Goal: Navigation & Orientation: Understand site structure

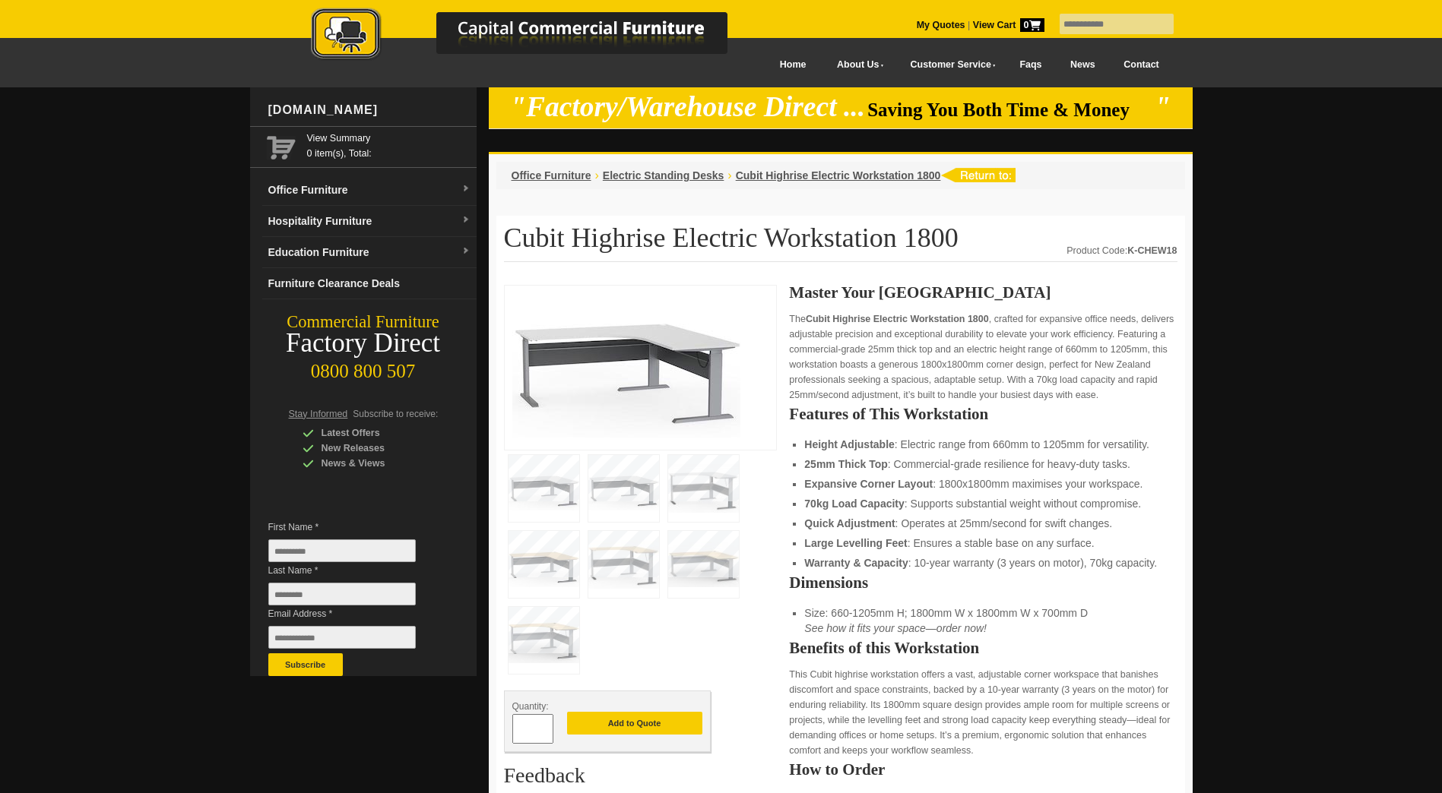
scroll to position [76, 0]
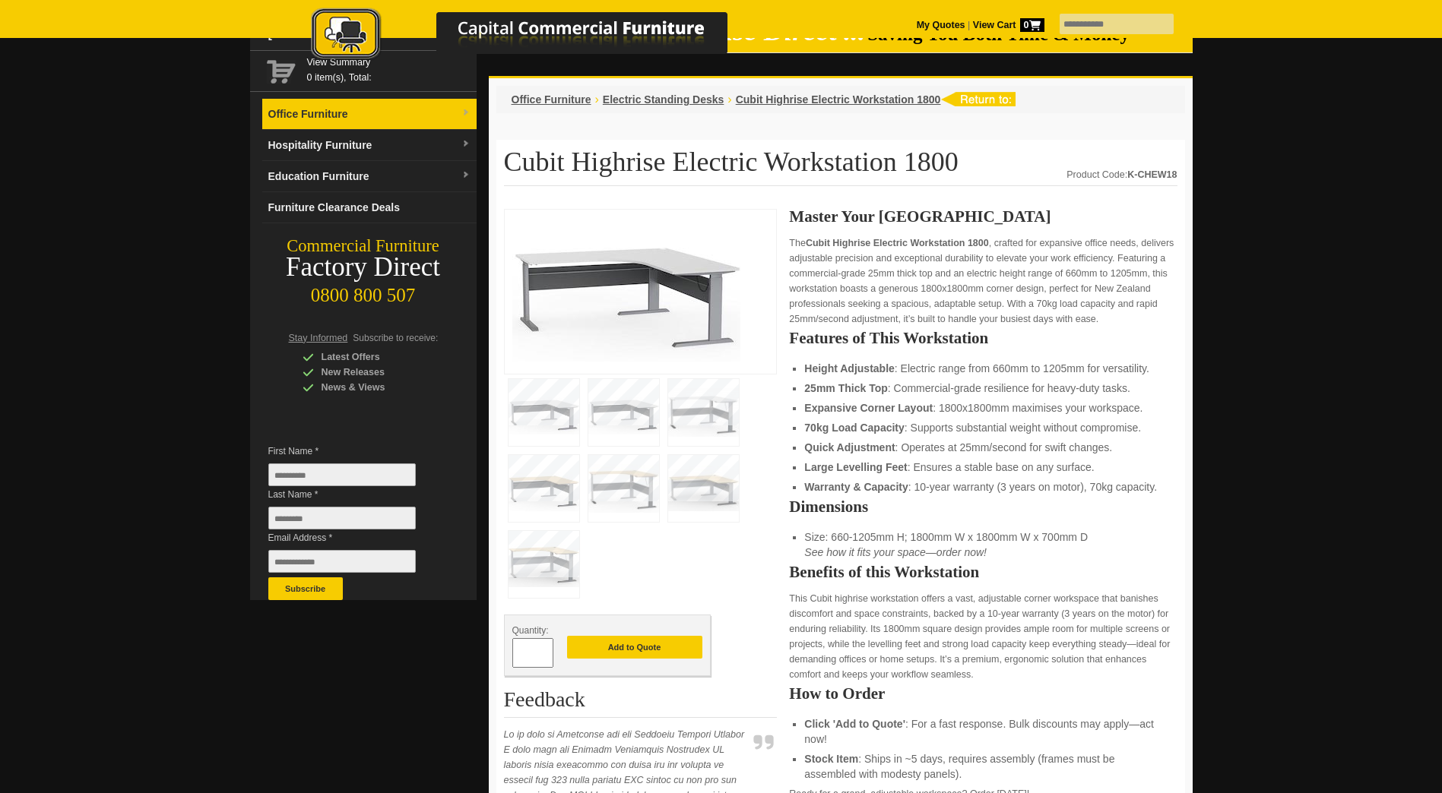
click at [326, 114] on link "Office Furniture" at bounding box center [369, 114] width 214 height 31
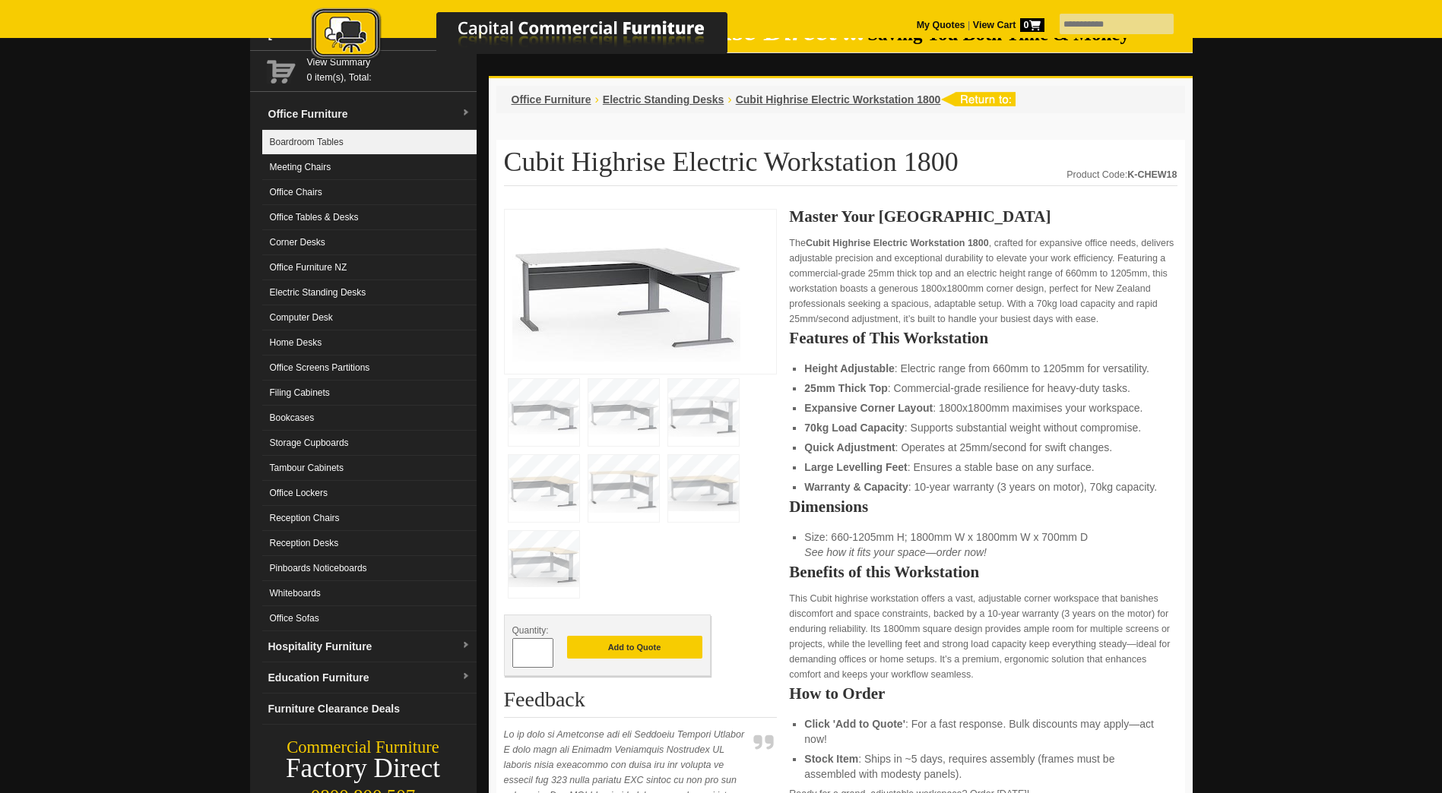
click at [322, 134] on link "Boardroom Tables" at bounding box center [369, 142] width 214 height 25
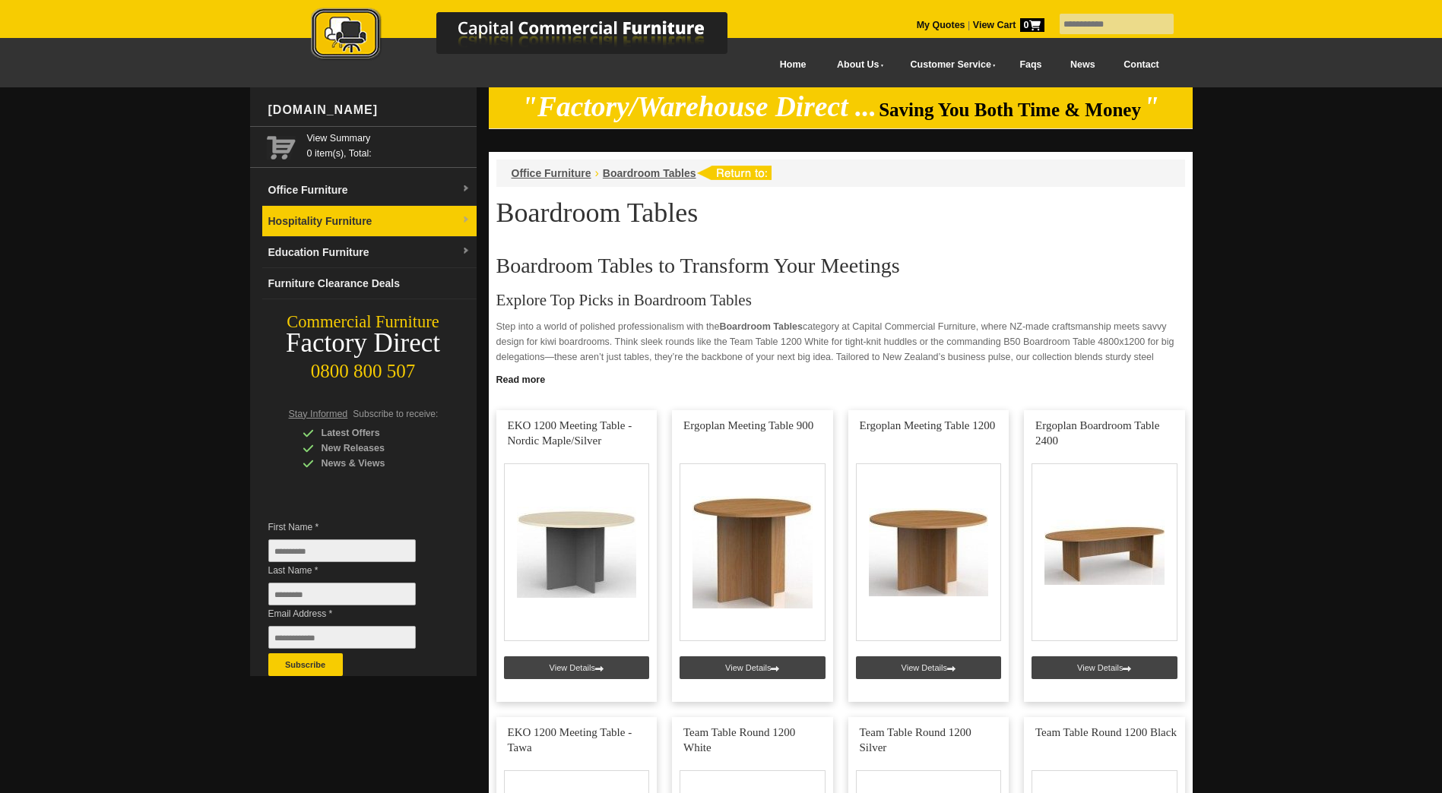
click at [329, 212] on link "Hospitality Furniture" at bounding box center [369, 221] width 214 height 31
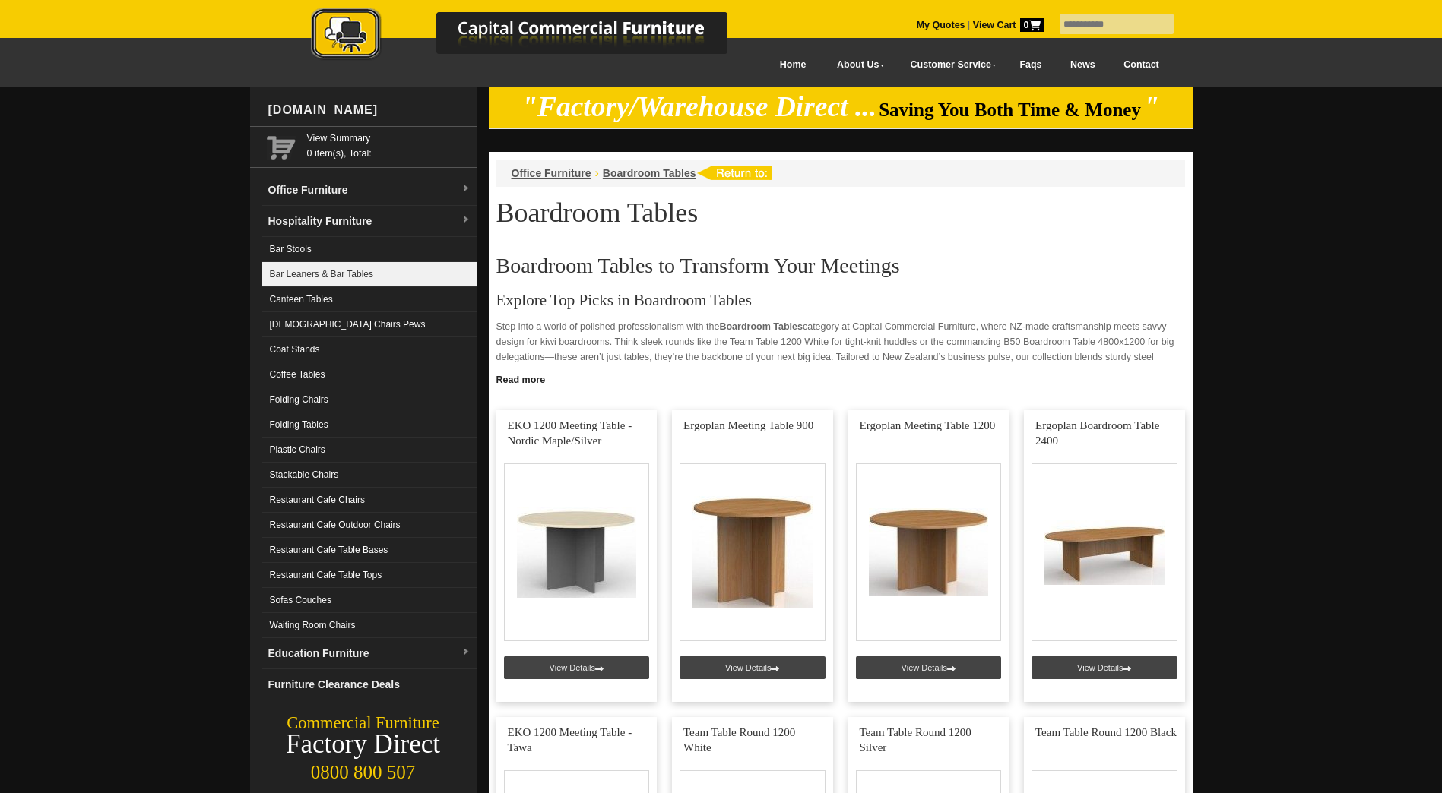
click at [331, 274] on link "Bar Leaners & Bar Tables" at bounding box center [369, 274] width 214 height 25
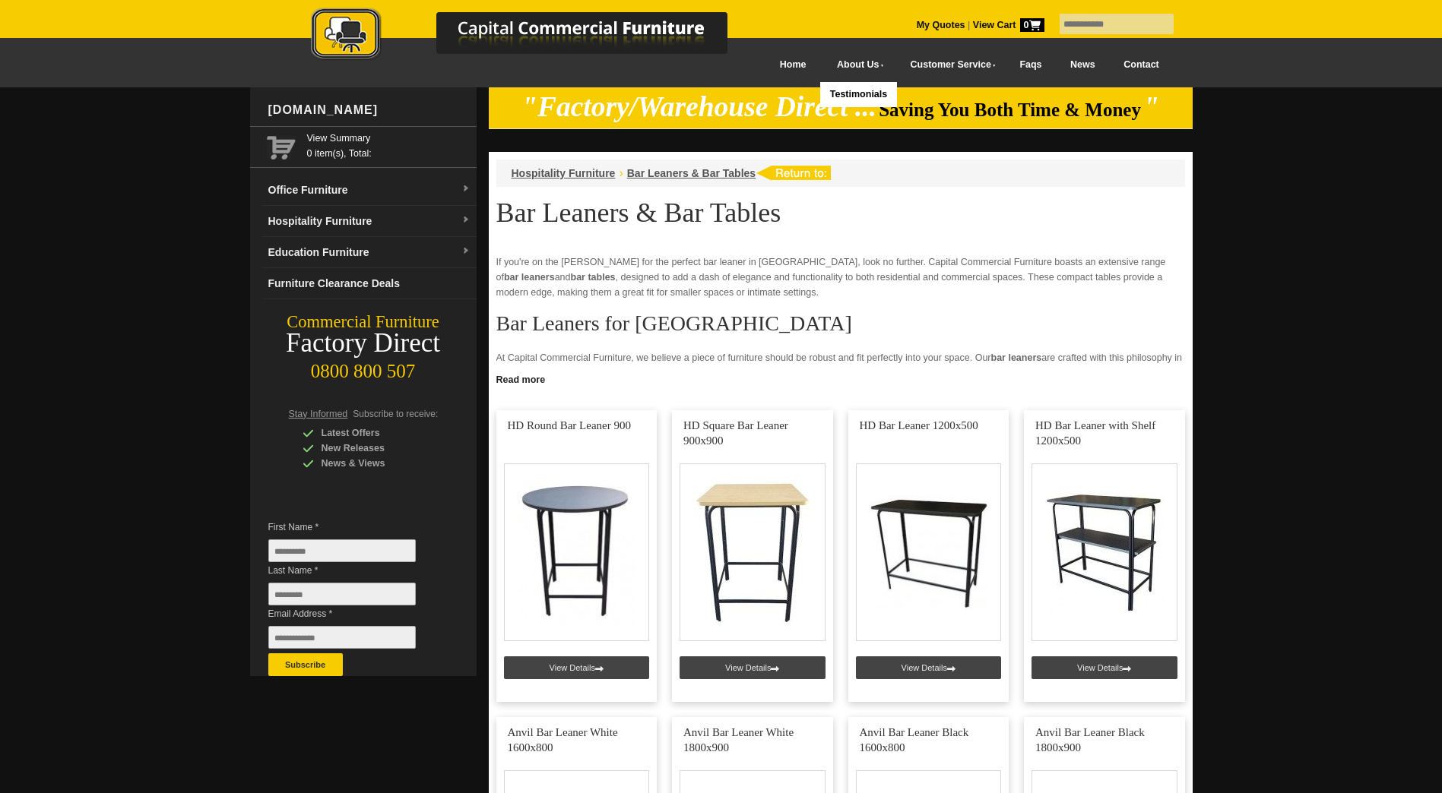
click at [820, 61] on link "About Us" at bounding box center [856, 65] width 73 height 34
